Goal: Task Accomplishment & Management: Manage account settings

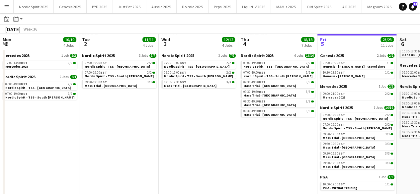
scroll to position [0, 159]
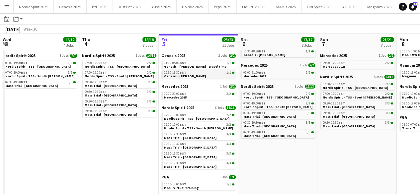
click at [178, 77] on span "Genesis - [PERSON_NAME]" at bounding box center [185, 76] width 42 height 4
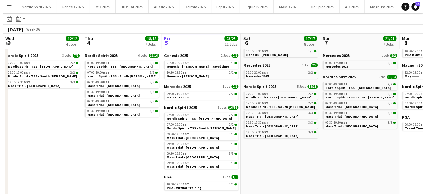
scroll to position [0, 0]
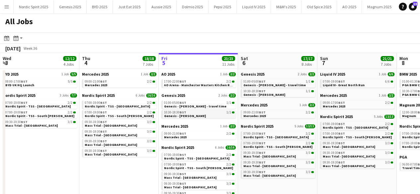
click at [168, 111] on span "10:30-18:30 BST" at bounding box center [175, 112] width 22 height 3
click at [9, 8] on app-icon "Menu" at bounding box center [6, 6] width 5 height 5
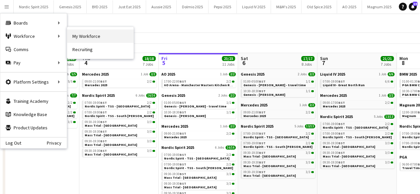
click at [87, 35] on link "My Workforce" at bounding box center [100, 36] width 66 height 13
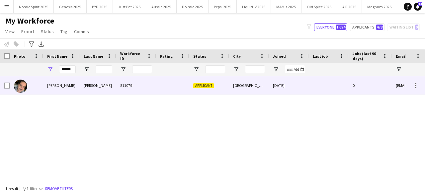
click at [24, 86] on img at bounding box center [20, 86] width 13 height 13
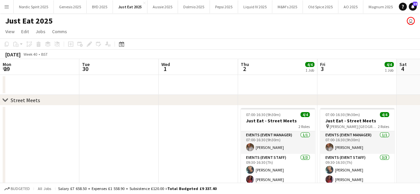
scroll to position [0, 190]
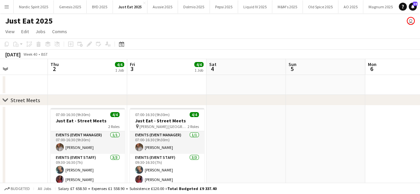
click at [5, 10] on button "Menu" at bounding box center [6, 6] width 13 height 13
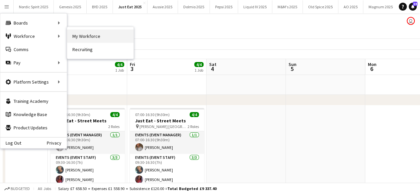
click at [78, 39] on link "My Workforce" at bounding box center [100, 36] width 66 height 13
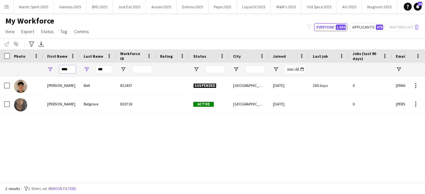
click at [72, 68] on input "****" at bounding box center [67, 69] width 17 height 8
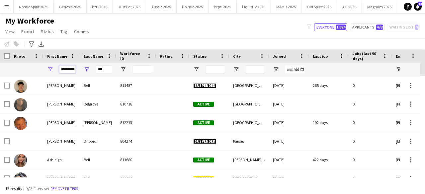
scroll to position [0, 4]
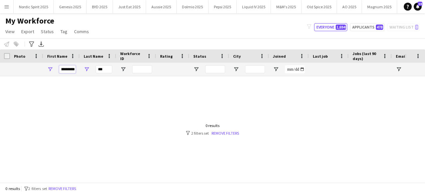
type input "*********"
click at [107, 67] on input "***" at bounding box center [104, 69] width 17 height 8
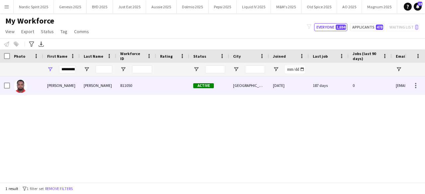
click at [26, 85] on img at bounding box center [20, 86] width 13 height 13
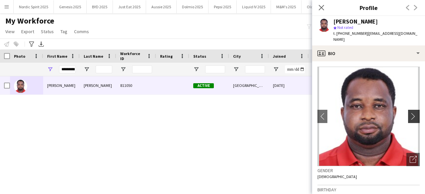
click at [410, 113] on app-icon "chevron-right" at bounding box center [415, 116] width 10 height 7
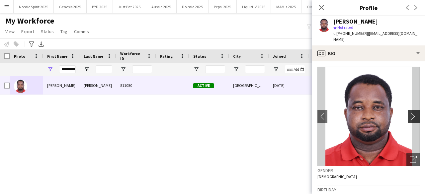
click at [410, 113] on app-icon "chevron-right" at bounding box center [415, 116] width 10 height 7
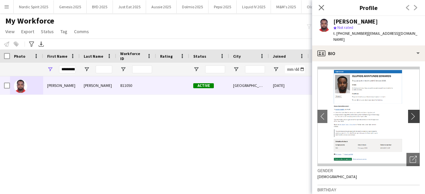
click at [410, 113] on app-icon "chevron-right" at bounding box center [415, 116] width 10 height 7
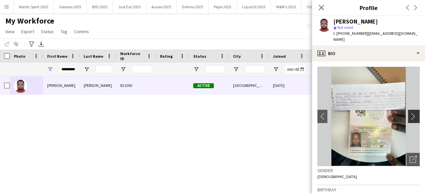
click at [410, 113] on app-icon "chevron-right" at bounding box center [415, 116] width 10 height 7
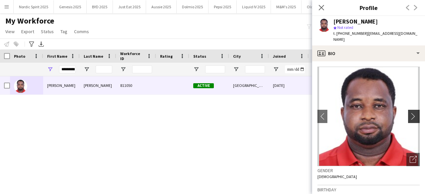
click at [410, 113] on app-icon "chevron-right" at bounding box center [415, 116] width 10 height 7
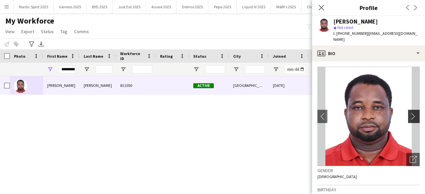
click at [410, 113] on app-icon "chevron-right" at bounding box center [415, 116] width 10 height 7
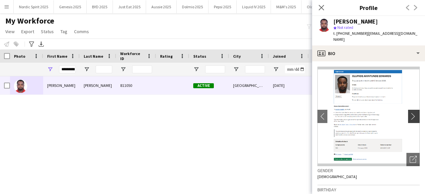
click at [410, 113] on app-icon "chevron-right" at bounding box center [415, 116] width 10 height 7
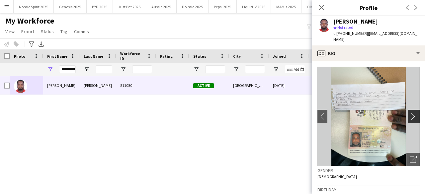
click at [410, 113] on app-icon "chevron-right" at bounding box center [415, 116] width 10 height 7
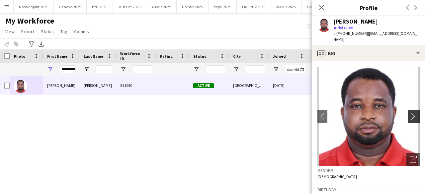
click at [410, 113] on app-icon "chevron-right" at bounding box center [415, 116] width 10 height 7
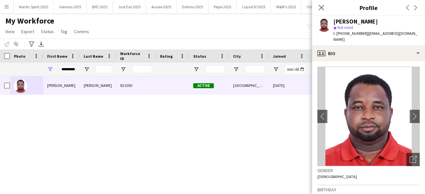
click at [264, 110] on div "Olumide Akintunde Edwards 811050 Active London 14-01-2024 187 days 0 eddy774rea…" at bounding box center [202, 126] width 405 height 101
click at [77, 73] on div "*********" at bounding box center [61, 69] width 37 height 13
click at [75, 70] on input "*********" at bounding box center [67, 69] width 17 height 8
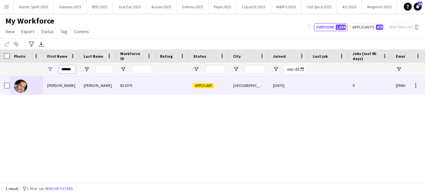
type input "******"
click at [24, 88] on img at bounding box center [20, 86] width 13 height 13
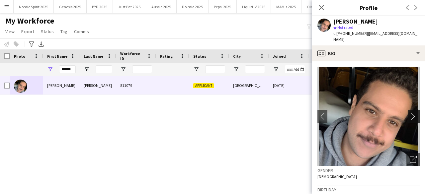
click at [410, 113] on app-icon "chevron-right" at bounding box center [415, 116] width 10 height 7
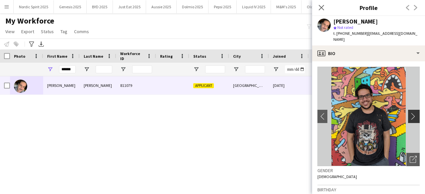
click at [410, 113] on app-icon "chevron-right" at bounding box center [415, 116] width 10 height 7
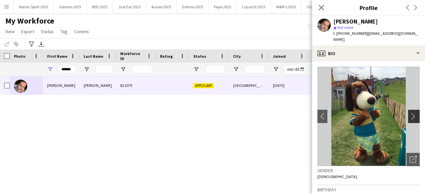
click at [410, 113] on app-icon "chevron-right" at bounding box center [415, 116] width 10 height 7
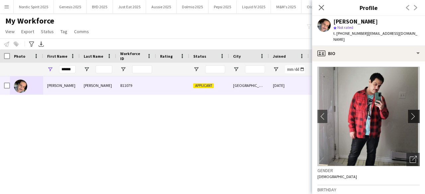
click at [410, 113] on app-icon "chevron-right" at bounding box center [415, 116] width 10 height 7
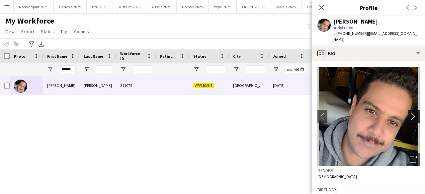
click at [410, 113] on app-icon "chevron-right" at bounding box center [415, 116] width 10 height 7
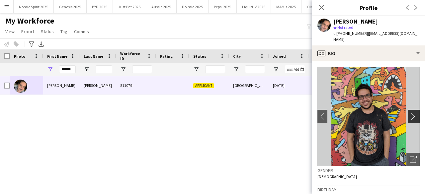
click at [410, 113] on app-icon "chevron-right" at bounding box center [415, 116] width 10 height 7
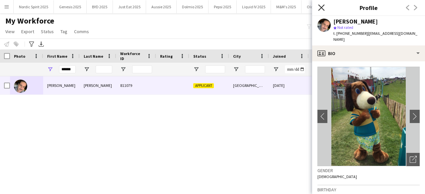
click at [320, 6] on icon "Close pop-in" at bounding box center [321, 7] width 6 height 6
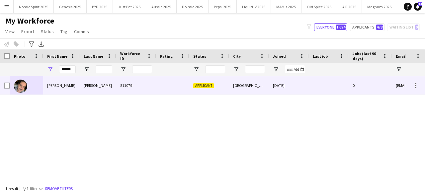
click at [24, 86] on img at bounding box center [20, 86] width 13 height 13
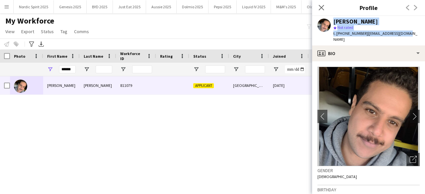
drag, startPoint x: 408, startPoint y: 34, endPoint x: 328, endPoint y: 22, distance: 80.2
click at [328, 22] on div "Ronnie ABRAHAM star Not rated t. +447930672673 | 02abraro@hotmail.com" at bounding box center [368, 31] width 113 height 30
click at [345, 19] on div "[PERSON_NAME]" at bounding box center [355, 22] width 45 height 6
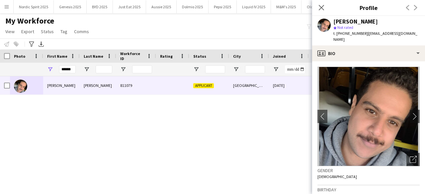
click at [337, 21] on div "[PERSON_NAME]" at bounding box center [355, 22] width 45 height 6
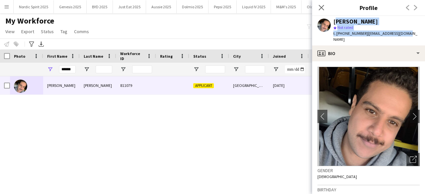
drag, startPoint x: 334, startPoint y: 22, endPoint x: 412, endPoint y: 33, distance: 79.5
click at [412, 33] on app-profile-header "Ronnie ABRAHAM star Not rated t. +447930672673 | 02abraro@hotmail.com" at bounding box center [368, 31] width 113 height 30
drag, startPoint x: 412, startPoint y: 33, endPoint x: 333, endPoint y: 18, distance: 81.0
click at [333, 18] on app-profile-header "Ronnie ABRAHAM star Not rated t. +447930672673 | 02abraro@hotmail.com" at bounding box center [368, 31] width 113 height 30
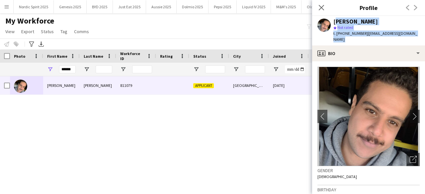
click at [334, 21] on div "[PERSON_NAME]" at bounding box center [355, 22] width 45 height 6
drag, startPoint x: 334, startPoint y: 21, endPoint x: 419, endPoint y: 34, distance: 86.7
click at [419, 34] on app-profile-header "Ronnie ABRAHAM star Not rated t. +447930672673 | 02abraro@hotmail.com" at bounding box center [368, 31] width 113 height 30
drag, startPoint x: 410, startPoint y: 34, endPoint x: 334, endPoint y: 20, distance: 77.0
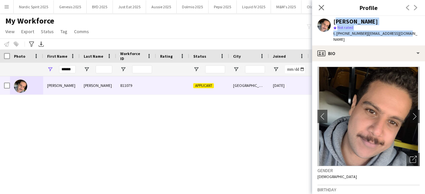
click at [334, 20] on app-profile-header "Ronnie ABRAHAM star Not rated t. +447930672673 | 02abraro@hotmail.com" at bounding box center [368, 31] width 113 height 30
click at [334, 20] on div "[PERSON_NAME]" at bounding box center [355, 22] width 45 height 6
drag, startPoint x: 334, startPoint y: 20, endPoint x: 408, endPoint y: 36, distance: 75.3
click at [408, 36] on div "Ronnie ABRAHAM star Not rated t. +447930672673 | 02abraro@hotmail.com" at bounding box center [368, 31] width 113 height 30
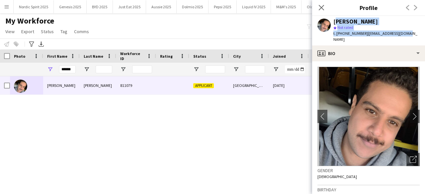
drag, startPoint x: 408, startPoint y: 36, endPoint x: 335, endPoint y: 20, distance: 74.5
click at [335, 20] on div "Ronnie ABRAHAM star Not rated t. +447930672673 | 02abraro@hotmail.com" at bounding box center [368, 31] width 113 height 30
click at [335, 20] on div "[PERSON_NAME]" at bounding box center [355, 22] width 45 height 6
drag, startPoint x: 335, startPoint y: 20, endPoint x: 425, endPoint y: 34, distance: 90.8
click at [420, 34] on app-profile-header "Ronnie ABRAHAM star Not rated t. +447930672673 | 02abraro@hotmail.com" at bounding box center [368, 31] width 113 height 30
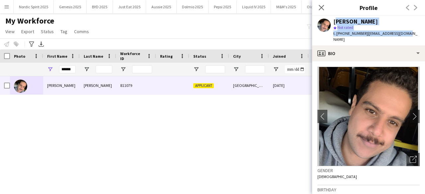
click at [410, 31] on app-profile-header "Ronnie ABRAHAM star Not rated t. +447930672673 | 02abraro@hotmail.com" at bounding box center [368, 31] width 113 height 30
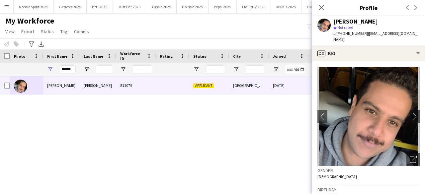
click at [410, 31] on app-profile-header "Ronnie ABRAHAM star Not rated t. +447930672673 | 02abraro@hotmail.com" at bounding box center [368, 31] width 113 height 30
click at [323, 6] on icon at bounding box center [321, 7] width 6 height 6
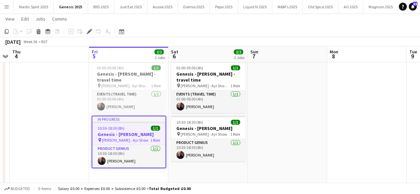
scroll to position [46, 0]
click at [137, 71] on h3 "Genesis - [PERSON_NAME] - travel time" at bounding box center [129, 77] width 74 height 12
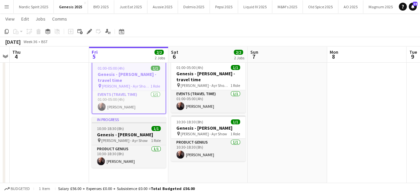
click at [130, 121] on div "In progress" at bounding box center [129, 119] width 74 height 5
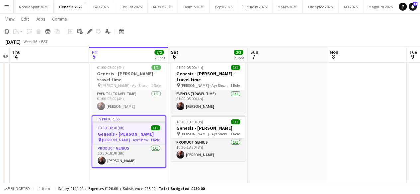
click at [293, 149] on app-date-cell at bounding box center [287, 122] width 79 height 129
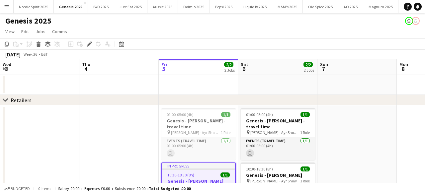
scroll to position [0, 228]
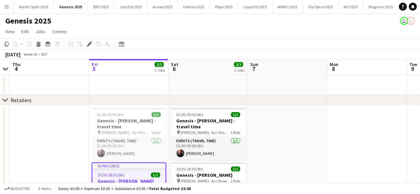
drag, startPoint x: 0, startPoint y: 0, endPoint x: 168, endPoint y: 111, distance: 201.5
click at [168, 111] on app-date-cell "01:00-05:00 (4h) 1/1 Genesis - Arnold Clark - travel time pin Arnold Clark - Ay…" at bounding box center [207, 170] width 79 height 129
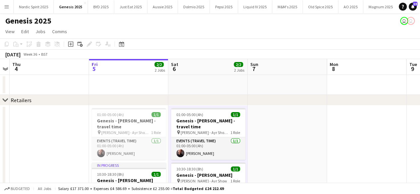
click at [6, 12] on button "Menu" at bounding box center [6, 6] width 13 height 13
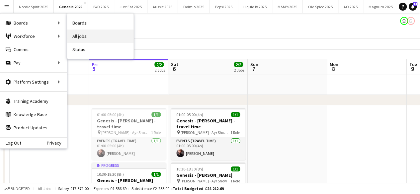
click at [83, 37] on link "All jobs" at bounding box center [100, 36] width 66 height 13
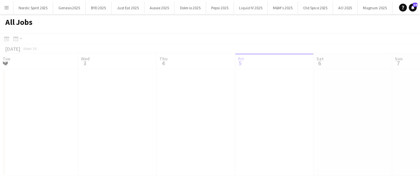
scroll to position [0, 159]
